Goal: Transaction & Acquisition: Obtain resource

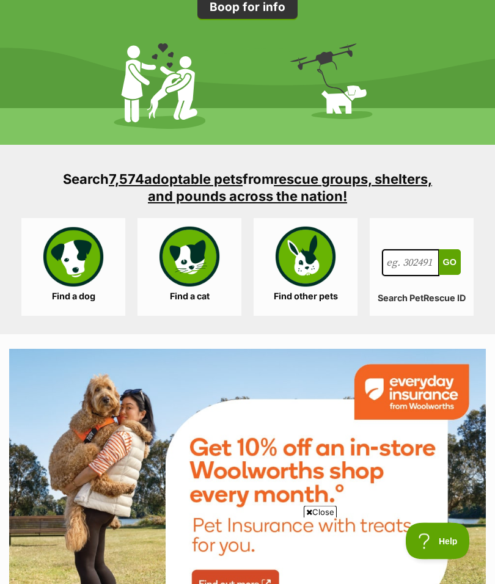
scroll to position [1792, 0]
click at [76, 266] on link "Find a dog" at bounding box center [73, 267] width 104 height 98
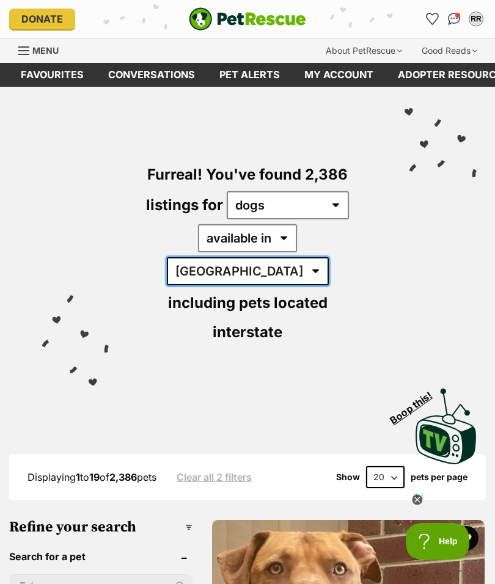
click at [313, 257] on select "Australia ACT NSW NT QLD SA TAS VIC WA" at bounding box center [248, 271] width 162 height 28
select select "[GEOGRAPHIC_DATA]"
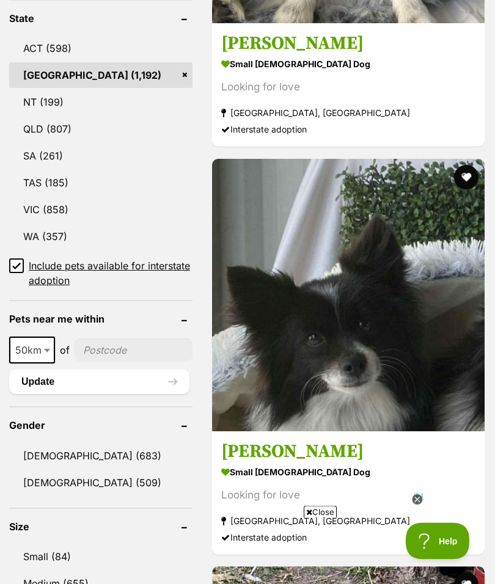
scroll to position [771, 0]
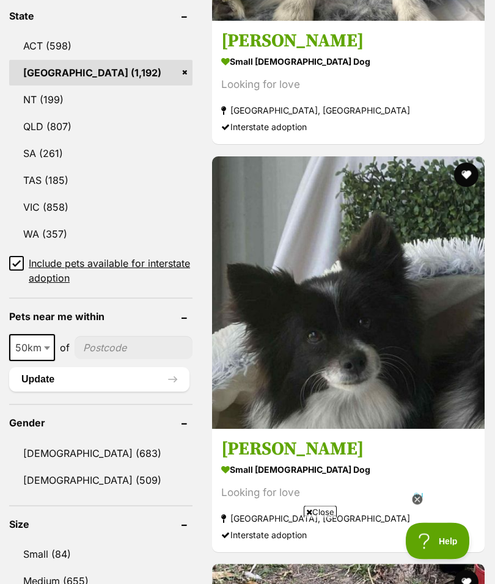
click at [56, 222] on link "WA (357)" at bounding box center [100, 235] width 183 height 26
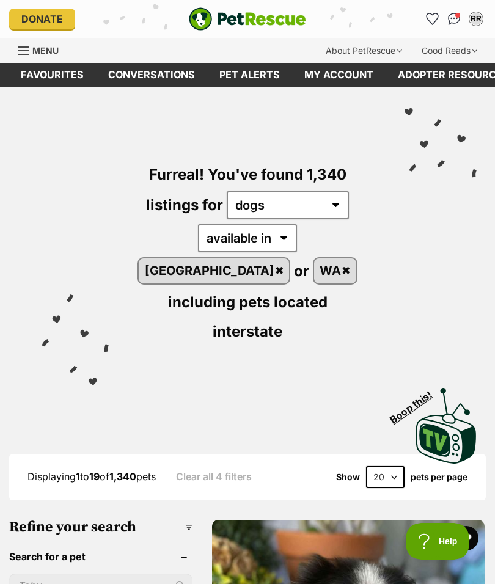
click at [314, 277] on link "WA" at bounding box center [335, 270] width 42 height 25
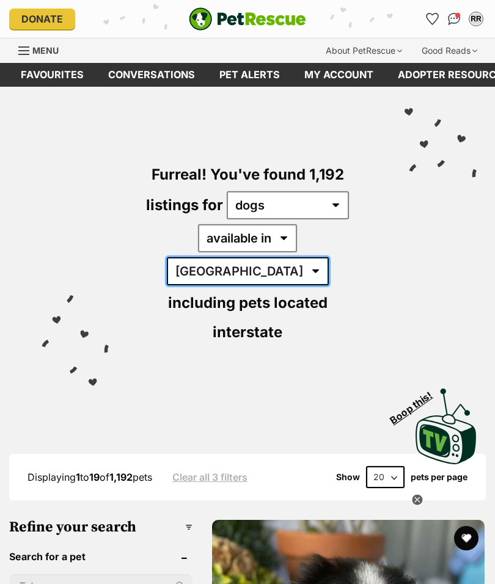
click at [329, 257] on select "[GEOGRAPHIC_DATA] [GEOGRAPHIC_DATA] [GEOGRAPHIC_DATA] [GEOGRAPHIC_DATA] [GEOGRA…" at bounding box center [248, 271] width 162 height 28
select select "VIC"
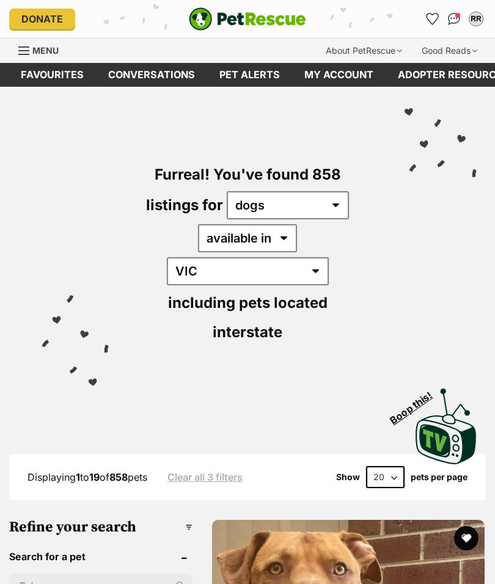
click at [293, 257] on select "[GEOGRAPHIC_DATA] [GEOGRAPHIC_DATA] [GEOGRAPHIC_DATA] [GEOGRAPHIC_DATA] [GEOGRA…" at bounding box center [248, 271] width 162 height 28
click at [329, 257] on select "Australia ACT NSW NT QLD SA TAS VIC WA" at bounding box center [248, 271] width 162 height 28
click at [284, 257] on select "Australia ACT NSW NT QLD SA TAS VIC WA" at bounding box center [248, 271] width 162 height 28
click at [329, 257] on select "Australia ACT NSW NT QLD SA TAS VIC WA" at bounding box center [248, 271] width 162 height 28
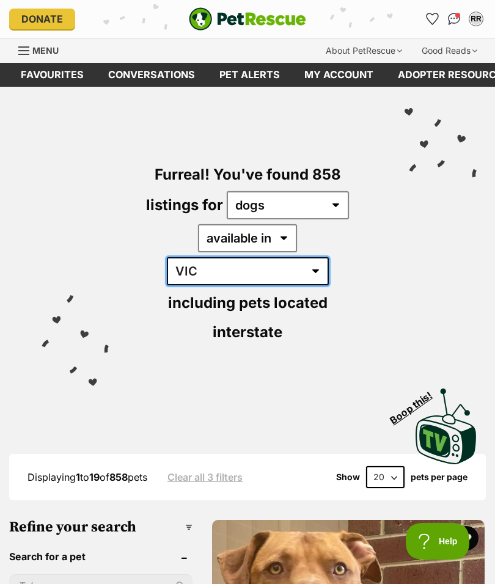
click at [285, 257] on select "Australia ACT NSW NT QLD SA TAS VIC WA" at bounding box center [248, 271] width 162 height 28
select select "[GEOGRAPHIC_DATA]"
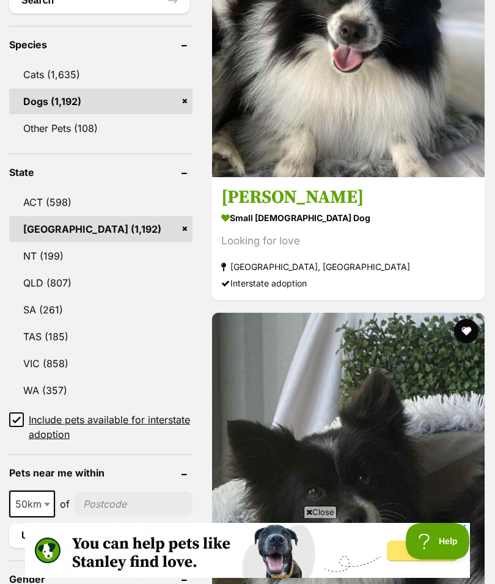
click at [41, 351] on link "VIC (858)" at bounding box center [100, 364] width 183 height 26
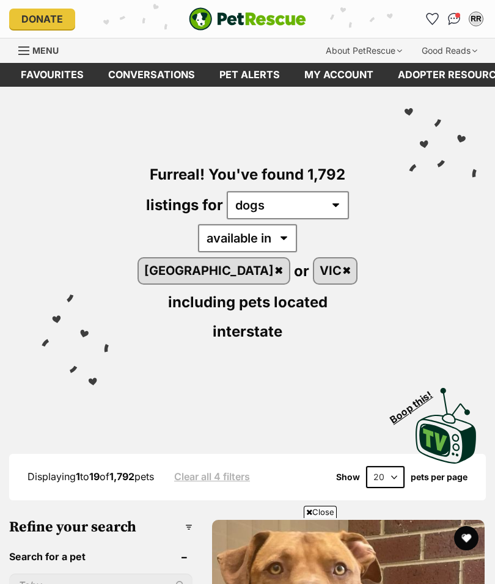
scroll to position [887, 0]
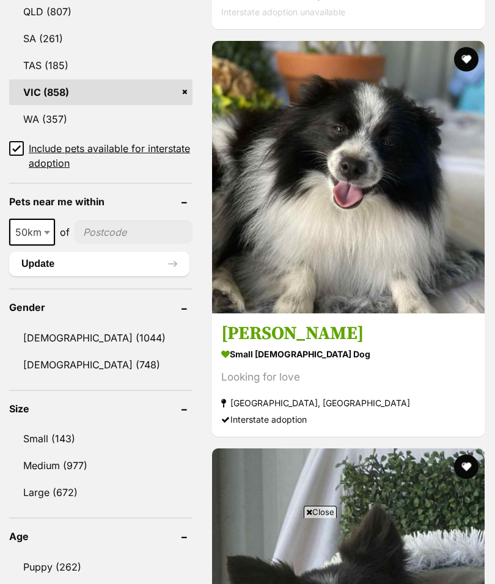
click at [32, 224] on span "50km" at bounding box center [31, 232] width 43 height 17
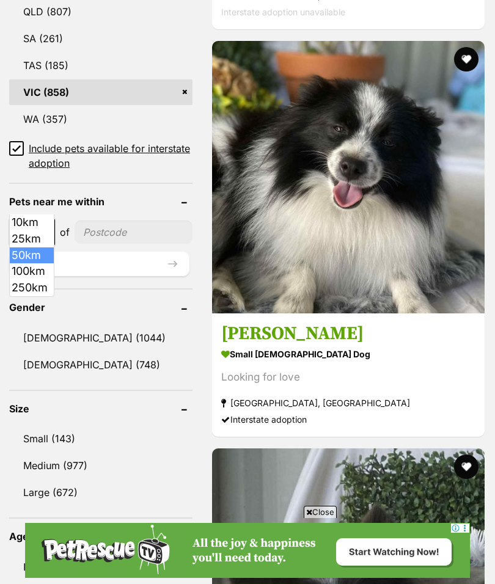
click at [49, 219] on span at bounding box center [48, 232] width 12 height 27
click at [64, 219] on div "10km 25km 50km 100km 250km 50km of" at bounding box center [100, 232] width 183 height 27
click at [62, 225] on span "of" at bounding box center [65, 232] width 10 height 15
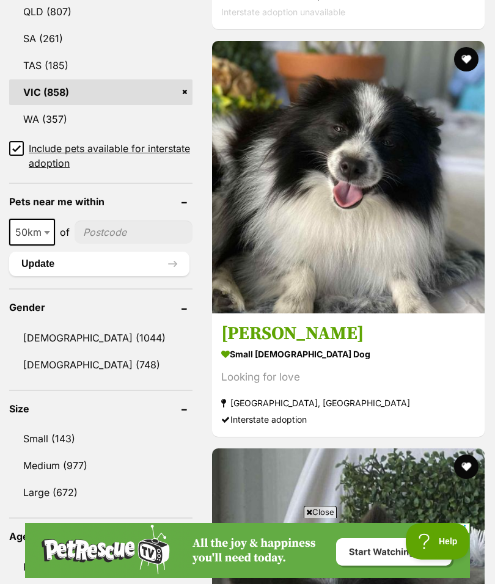
click at [68, 225] on span "of" at bounding box center [65, 232] width 10 height 15
click at [51, 219] on span at bounding box center [48, 232] width 12 height 27
click at [62, 255] on form "Refine your search Search for a pet Search Species Cats (3,190) Dogs (1,792) Ot…" at bounding box center [100, 500] width 183 height 1736
click at [44, 254] on form "Refine your search Search for a pet Search Species Cats (3,190) Dogs (1,792) Ot…" at bounding box center [100, 500] width 183 height 1736
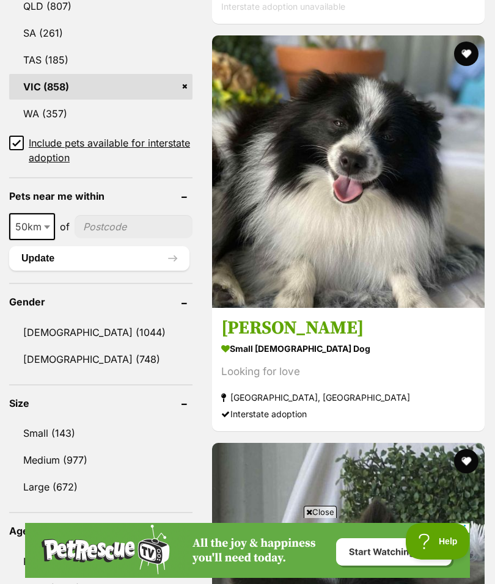
scroll to position [890, 0]
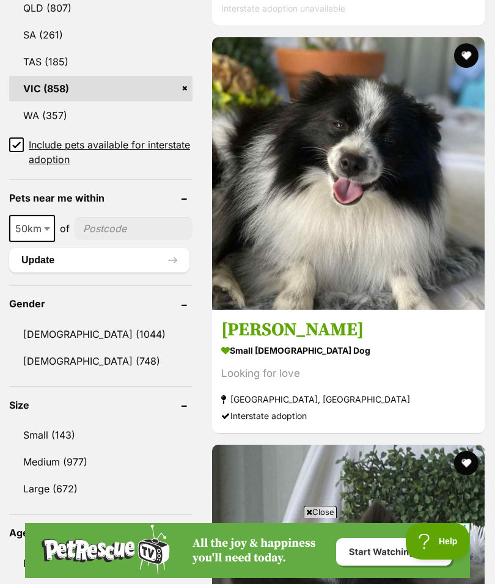
click at [65, 192] on header "Pets near me within" at bounding box center [100, 197] width 183 height 11
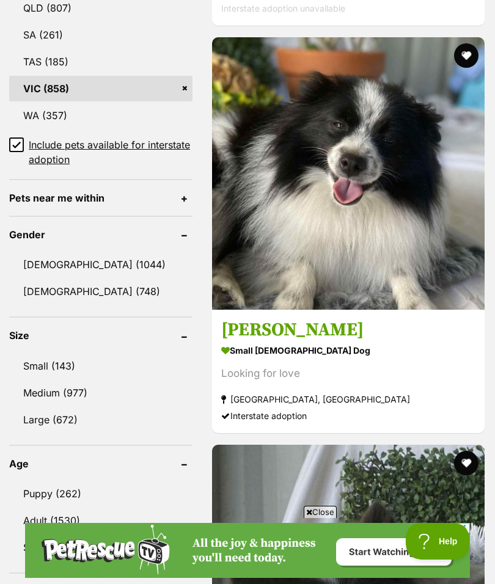
click at [111, 192] on header "Pets near me within" at bounding box center [100, 197] width 183 height 11
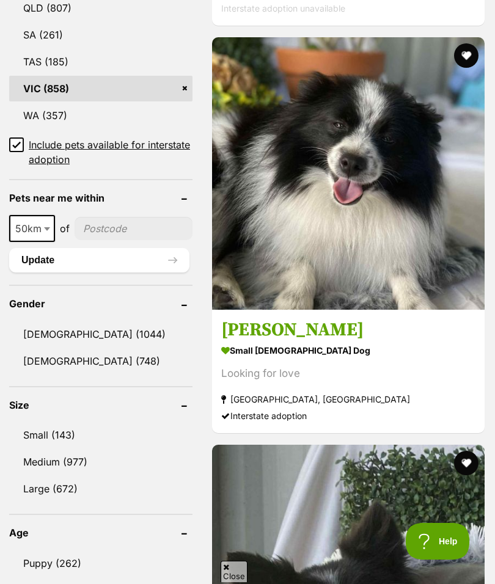
click at [67, 215] on div "10km 25km 50km 100km 250km 50km of" at bounding box center [100, 228] width 183 height 27
click at [47, 215] on span at bounding box center [48, 228] width 12 height 27
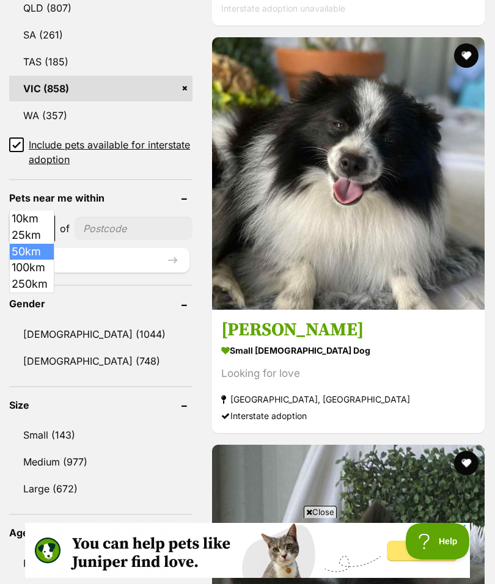
scroll to position [0, 0]
click at [53, 215] on span at bounding box center [48, 228] width 12 height 27
click at [57, 215] on div "10km 25km 50km 100km 250km 50km of" at bounding box center [100, 228] width 183 height 27
click at [75, 217] on input"] "postcode" at bounding box center [134, 228] width 118 height 23
click at [53, 215] on span at bounding box center [48, 228] width 12 height 27
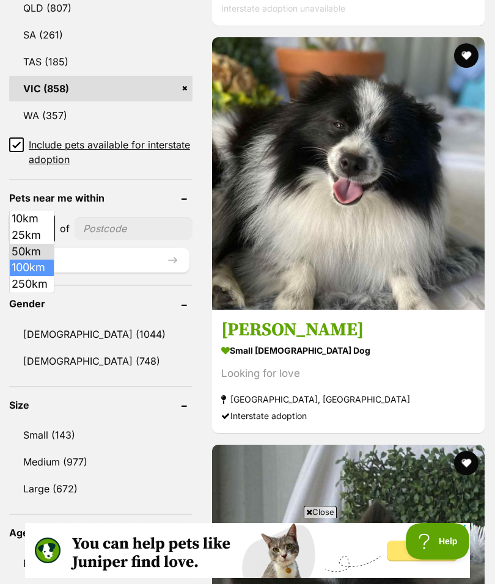
select select "100"
click at [114, 217] on input"] "postcode" at bounding box center [136, 228] width 114 height 23
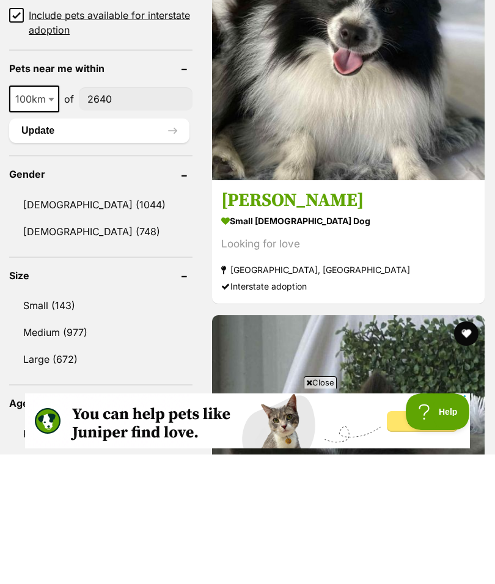
type input"] "2640"
click at [67, 422] on link "Small (143)" at bounding box center [100, 435] width 183 height 26
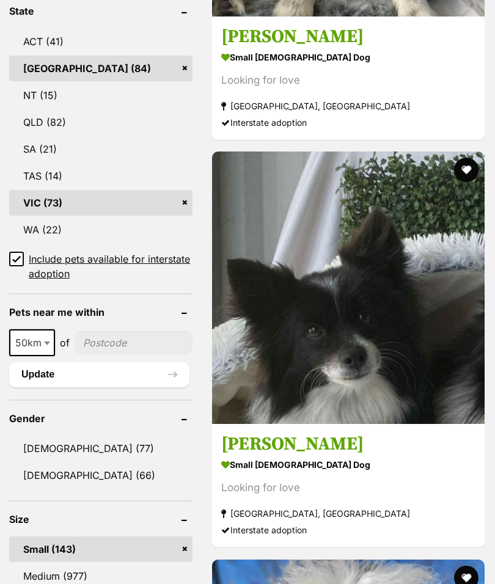
click at [24, 334] on span "50km" at bounding box center [31, 342] width 43 height 17
select select "100"
click at [31, 413] on header "Gender" at bounding box center [100, 418] width 183 height 11
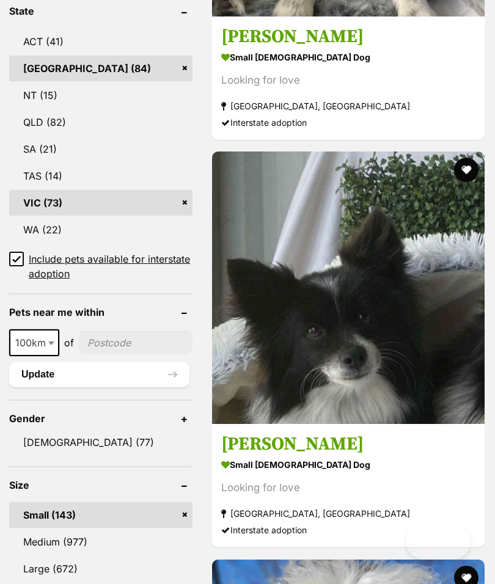
click at [122, 331] on input"] "postcode" at bounding box center [136, 342] width 114 height 23
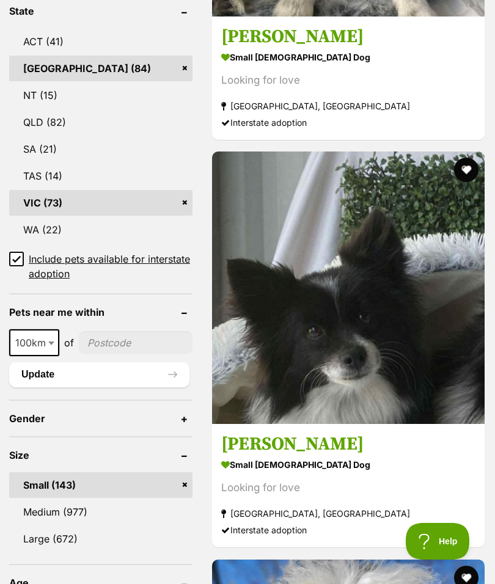
scroll to position [0, 0]
click at [118, 331] on input"] "postcode" at bounding box center [136, 342] width 114 height 23
click at [107, 331] on input"] "postcode" at bounding box center [136, 342] width 114 height 23
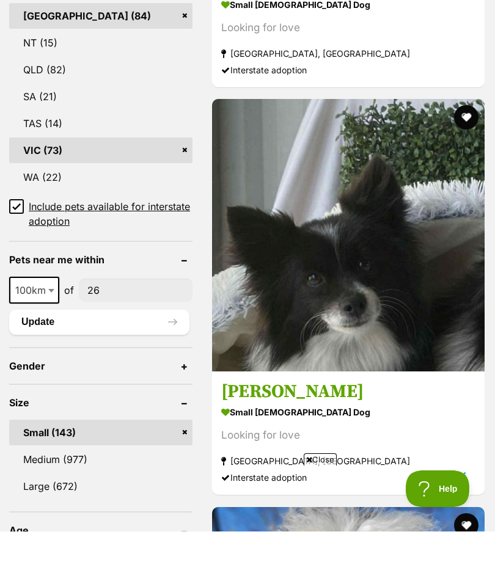
scroll to position [861, 0]
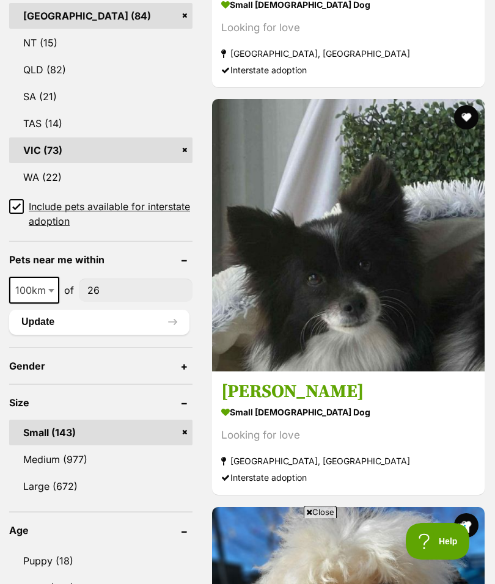
click at [116, 279] on input"] "26" at bounding box center [136, 290] width 114 height 23
click at [105, 279] on input"] "26" at bounding box center [136, 290] width 114 height 23
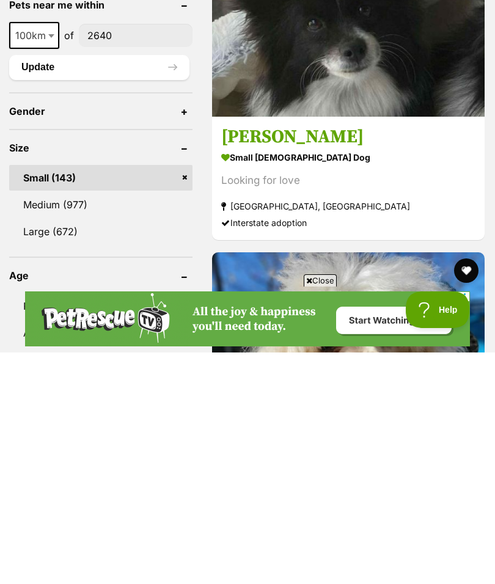
type input"] "2640"
click at [56, 579] on link "Senior (20)" at bounding box center [100, 592] width 183 height 26
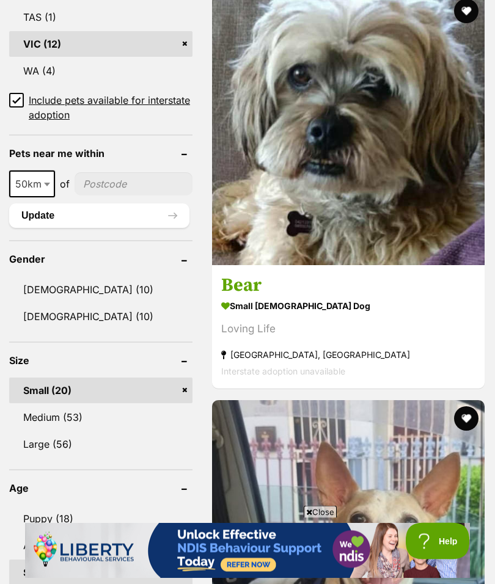
scroll to position [970, 0]
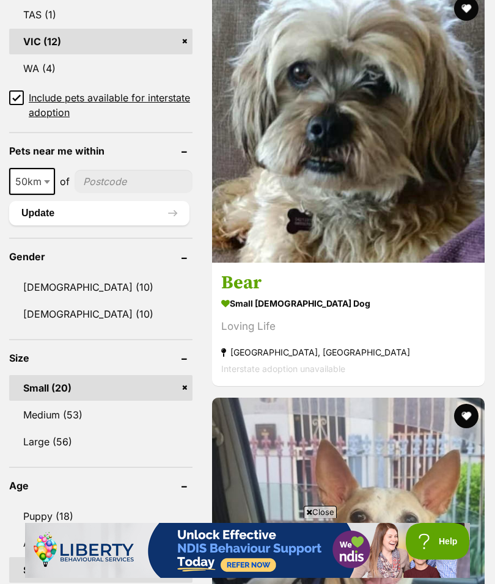
click at [43, 168] on span at bounding box center [48, 181] width 12 height 27
select select "100"
click at [101, 170] on input"] "postcode" at bounding box center [136, 181] width 114 height 23
click at [112, 170] on input"] "postcode" at bounding box center [136, 181] width 114 height 23
click at [114, 170] on input"] "postcode" at bounding box center [136, 181] width 114 height 23
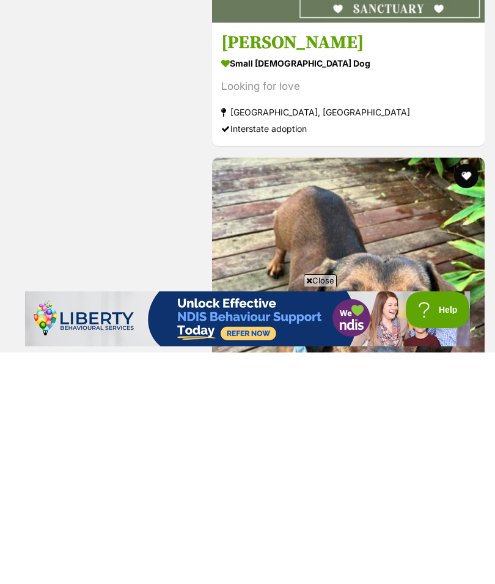
scroll to position [2746, 0]
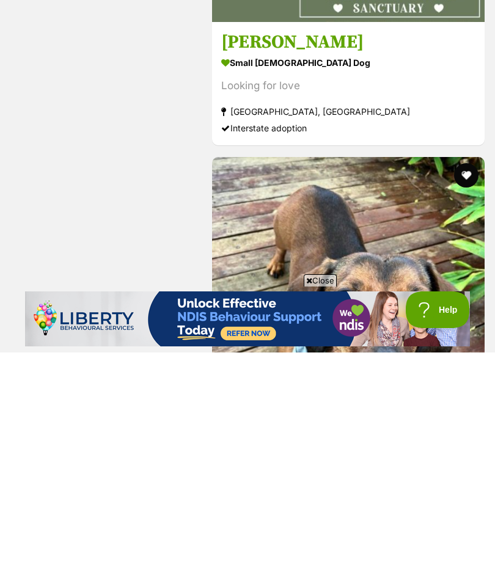
type input"] "2640"
click at [404, 84] on img at bounding box center [348, 117] width 273 height 273
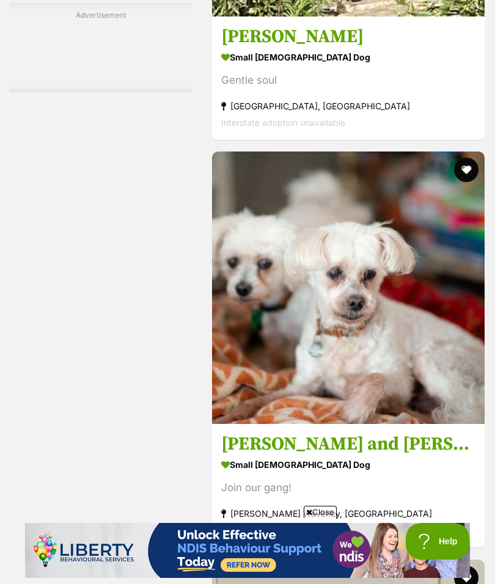
scroll to position [3780, 0]
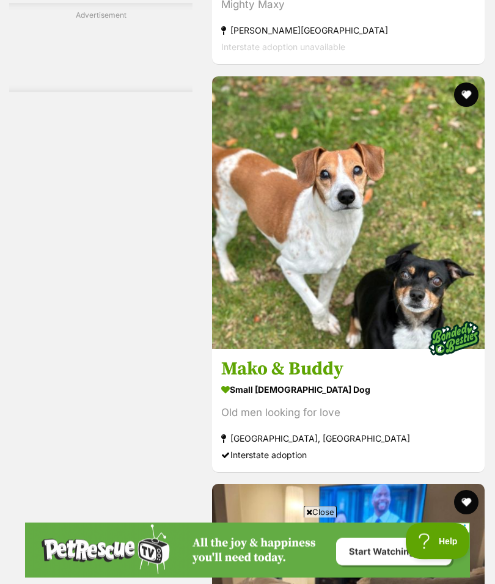
scroll to position [6275, 0]
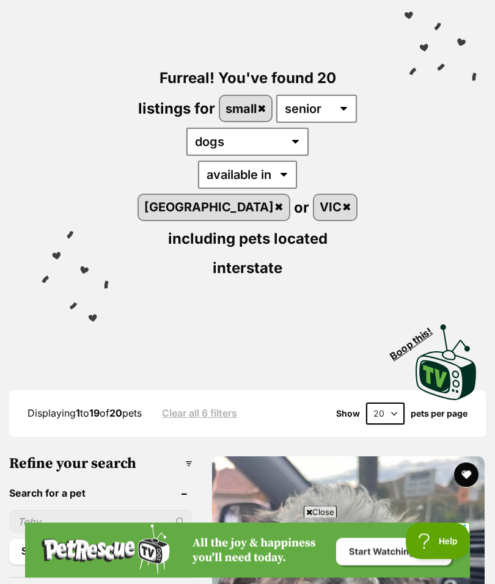
scroll to position [0, 0]
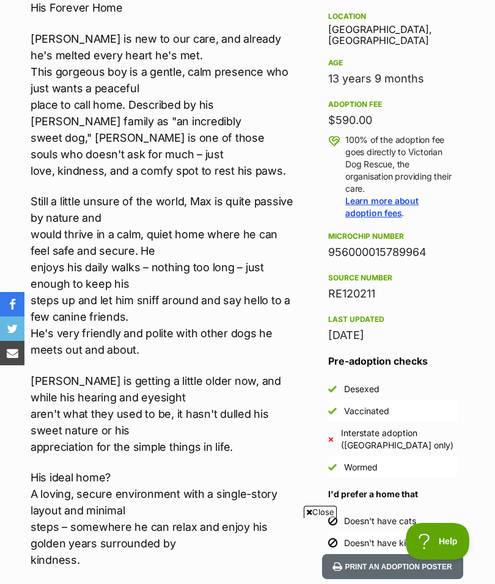
scroll to position [720, 0]
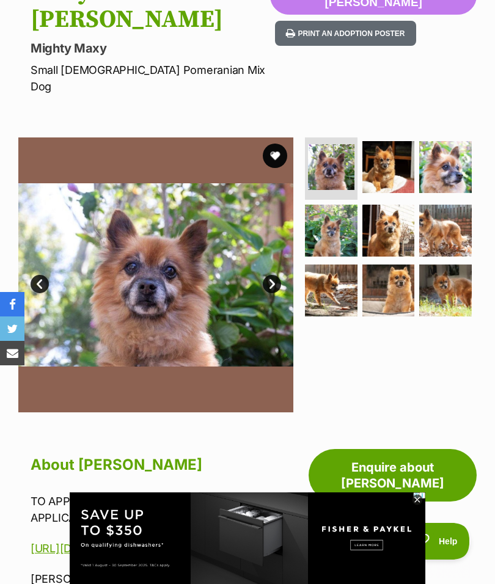
scroll to position [151, 0]
